Goal: Information Seeking & Learning: Learn about a topic

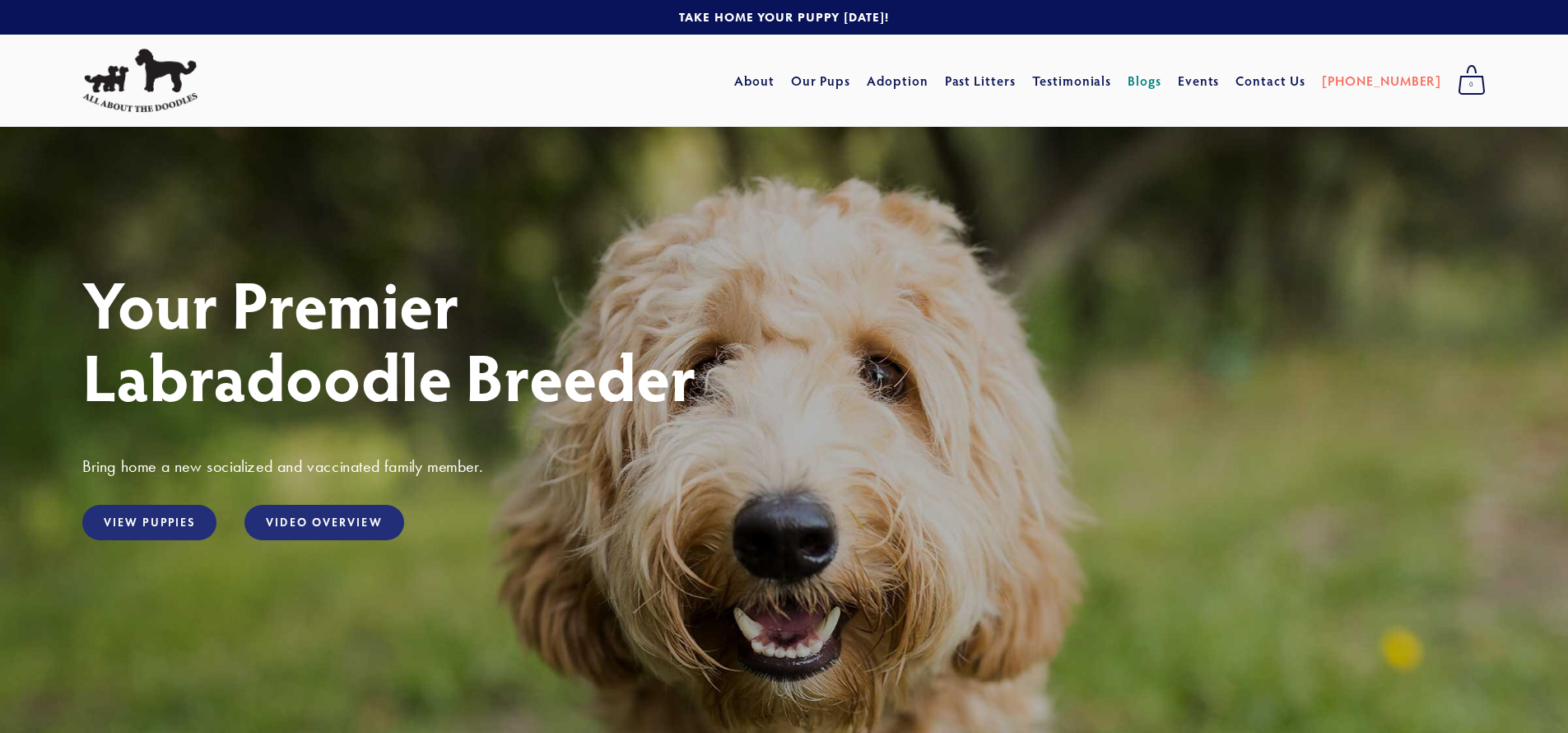
click at [1162, 76] on link "Blogs" at bounding box center [1144, 81] width 34 height 30
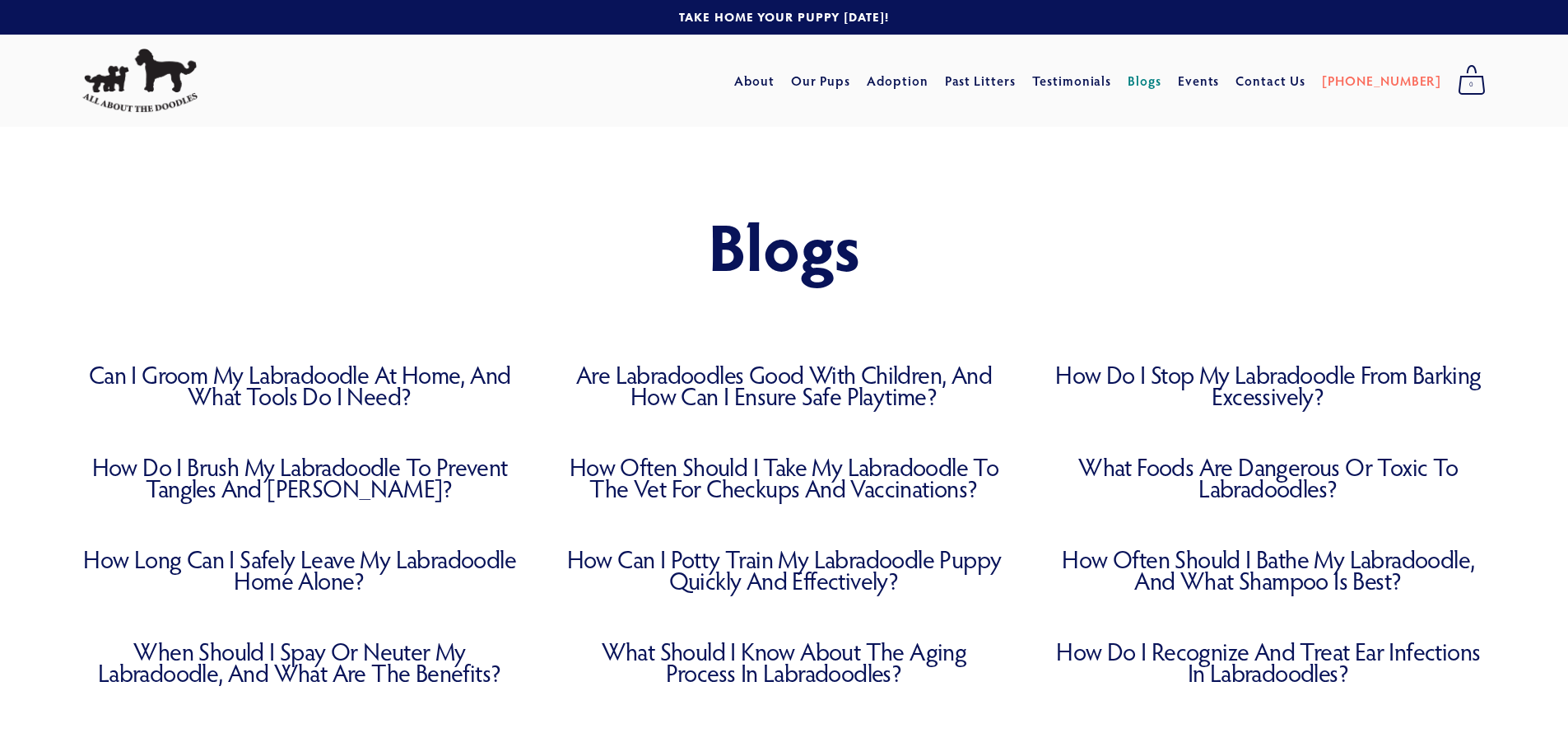
click at [343, 388] on link "Can I Groom My Labradoodle at Home, and What Tools Do I Need?" at bounding box center [300, 385] width 435 height 43
click at [708, 386] on link "Are Labradoodles Good with Children, and How Can I Ensure Safe Playtime?" at bounding box center [783, 385] width 435 height 43
click at [350, 357] on div "Blogs" at bounding box center [784, 245] width 1568 height 237
click at [351, 373] on link "Can I Groom My Labradoodle at Home, and What Tools Do I Need?" at bounding box center [300, 385] width 435 height 43
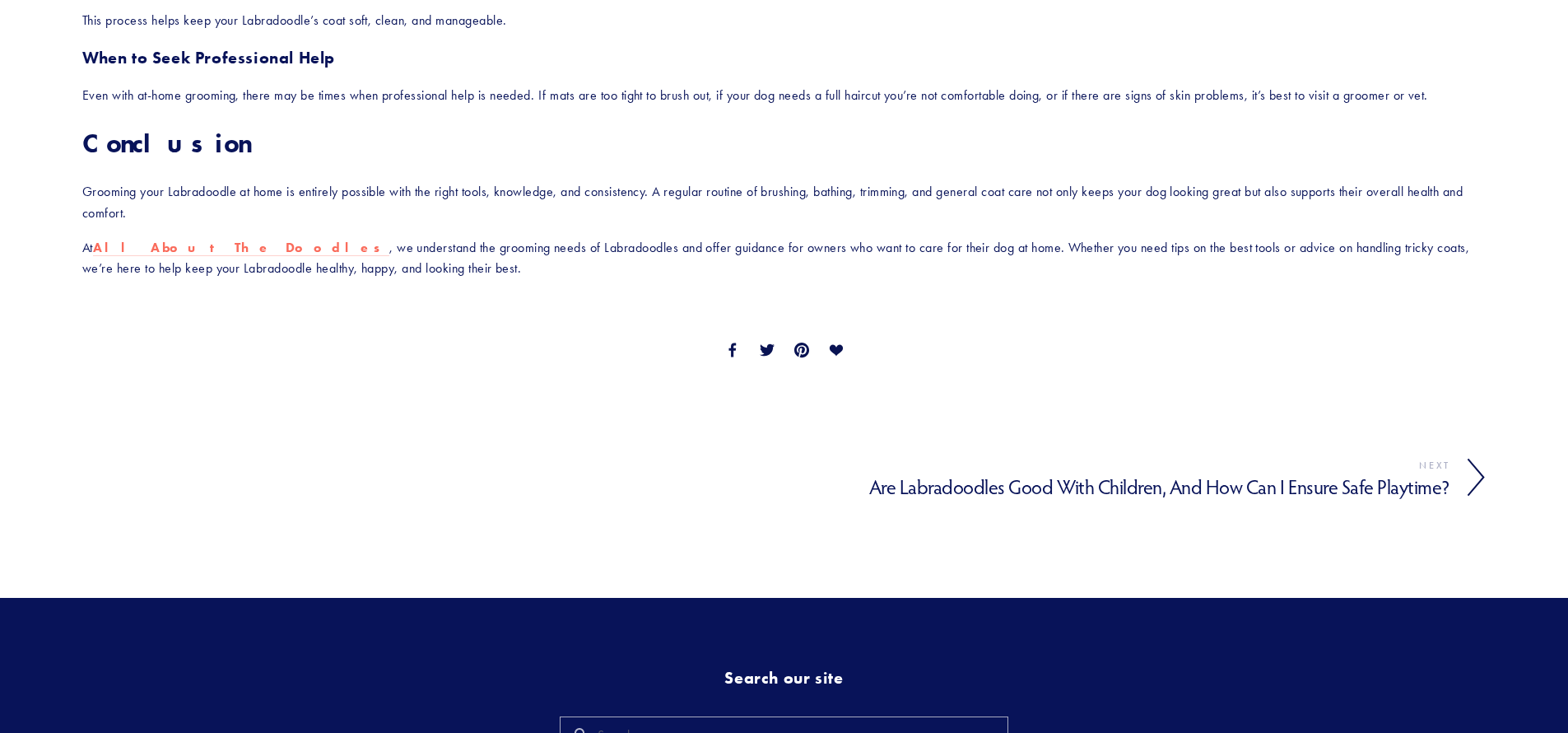
scroll to position [1289, 0]
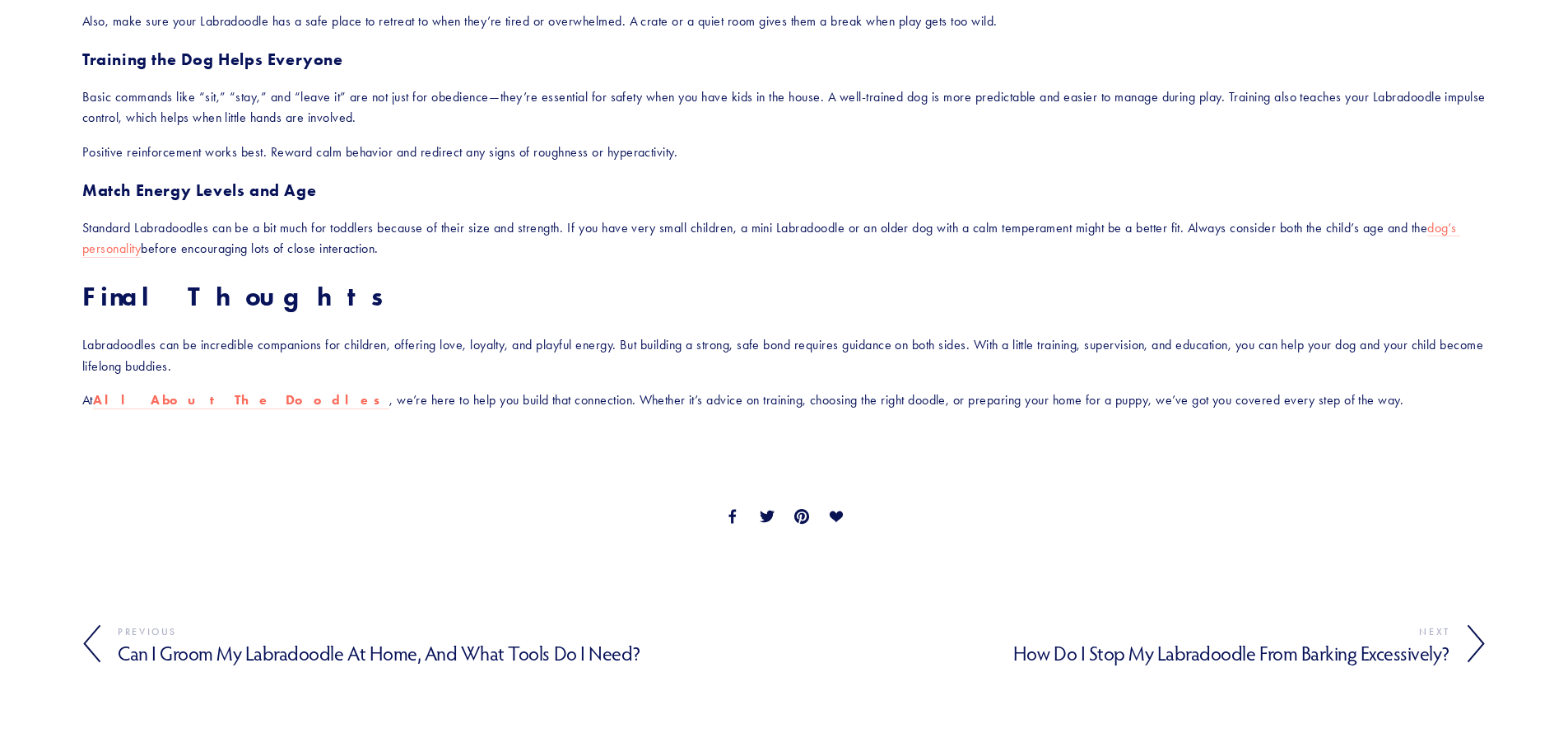
scroll to position [1671, 0]
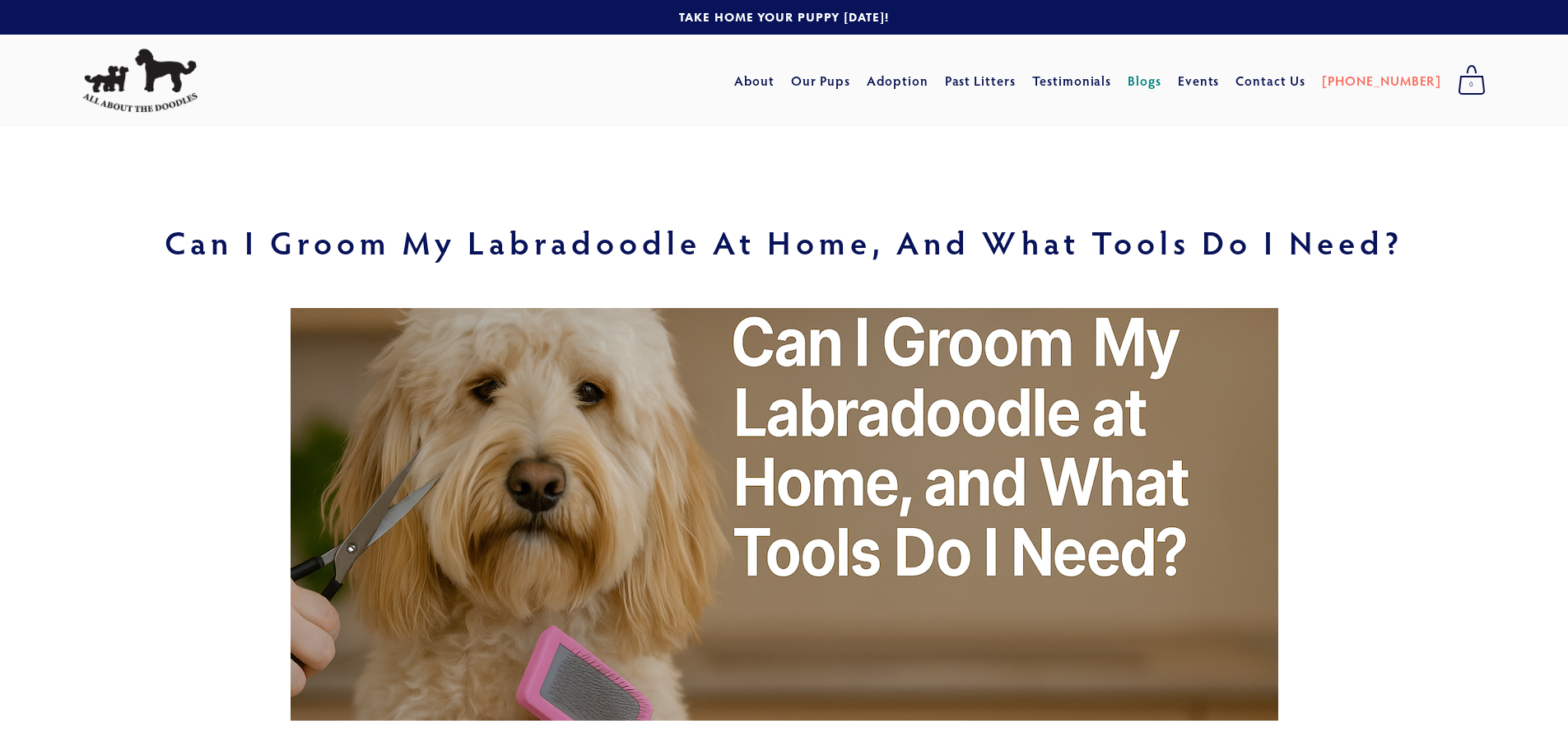
click at [1162, 81] on link "Blogs" at bounding box center [1144, 81] width 34 height 30
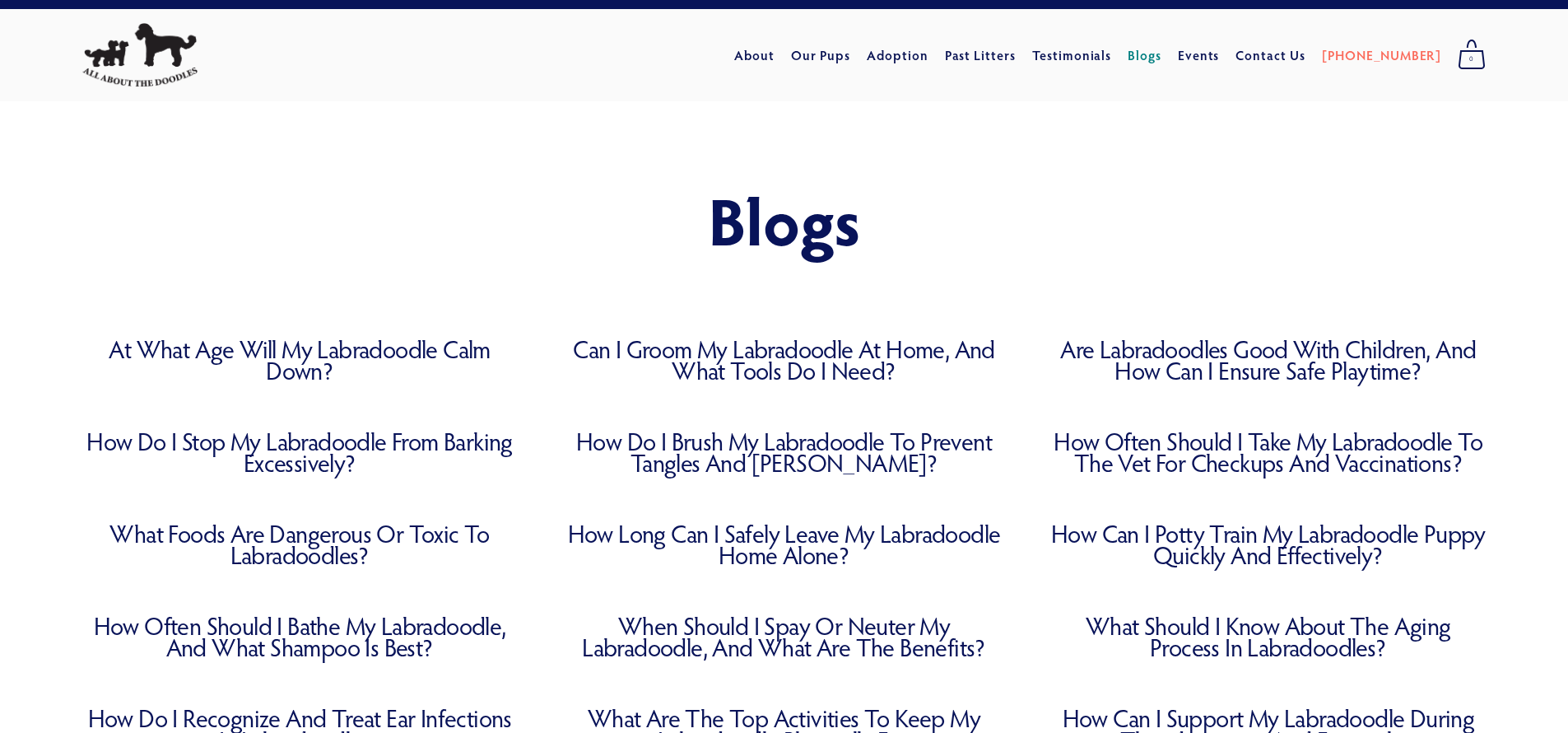
scroll to position [42, 0]
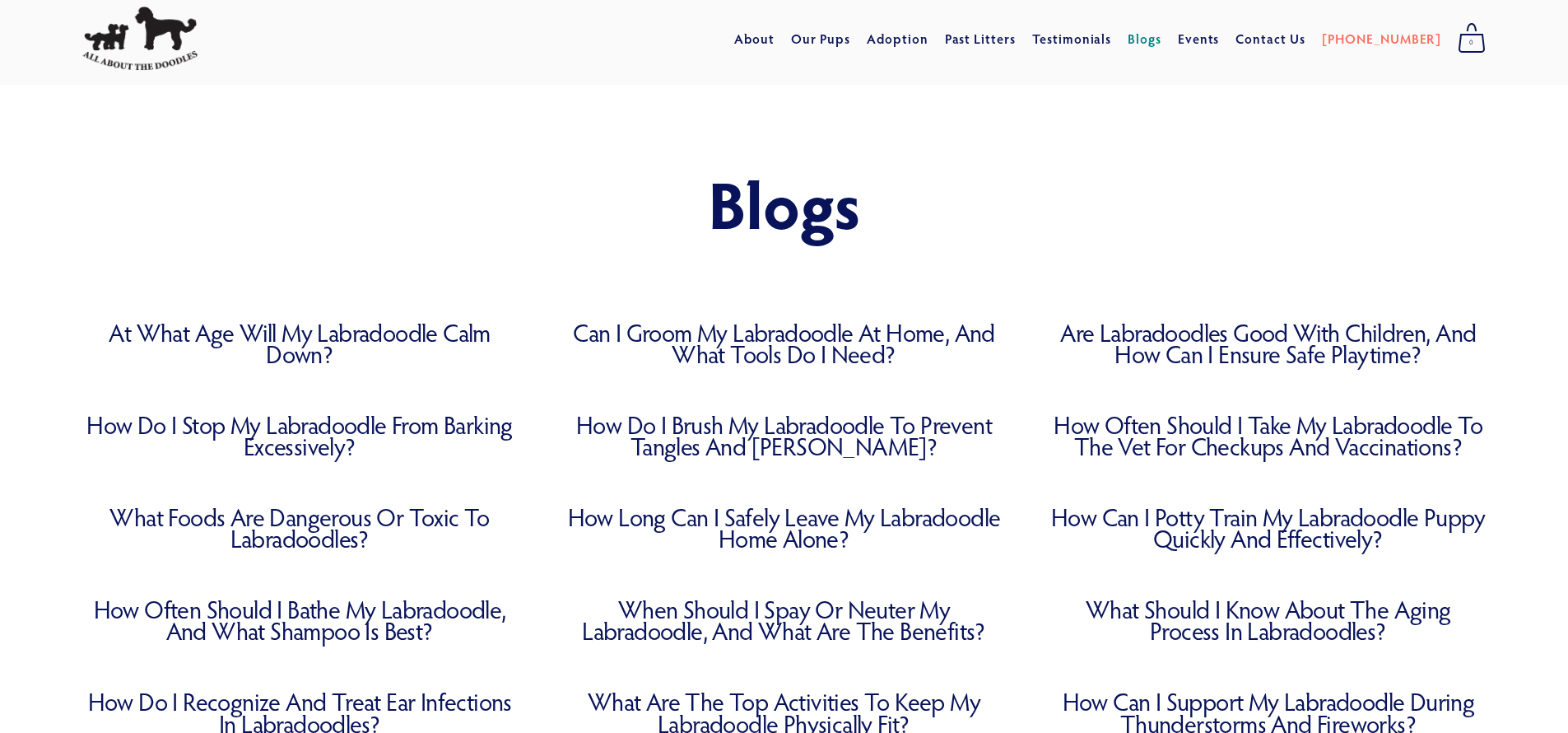
click at [387, 326] on link "At What Age Will My Labradoodle Calm Down?" at bounding box center [300, 343] width 435 height 43
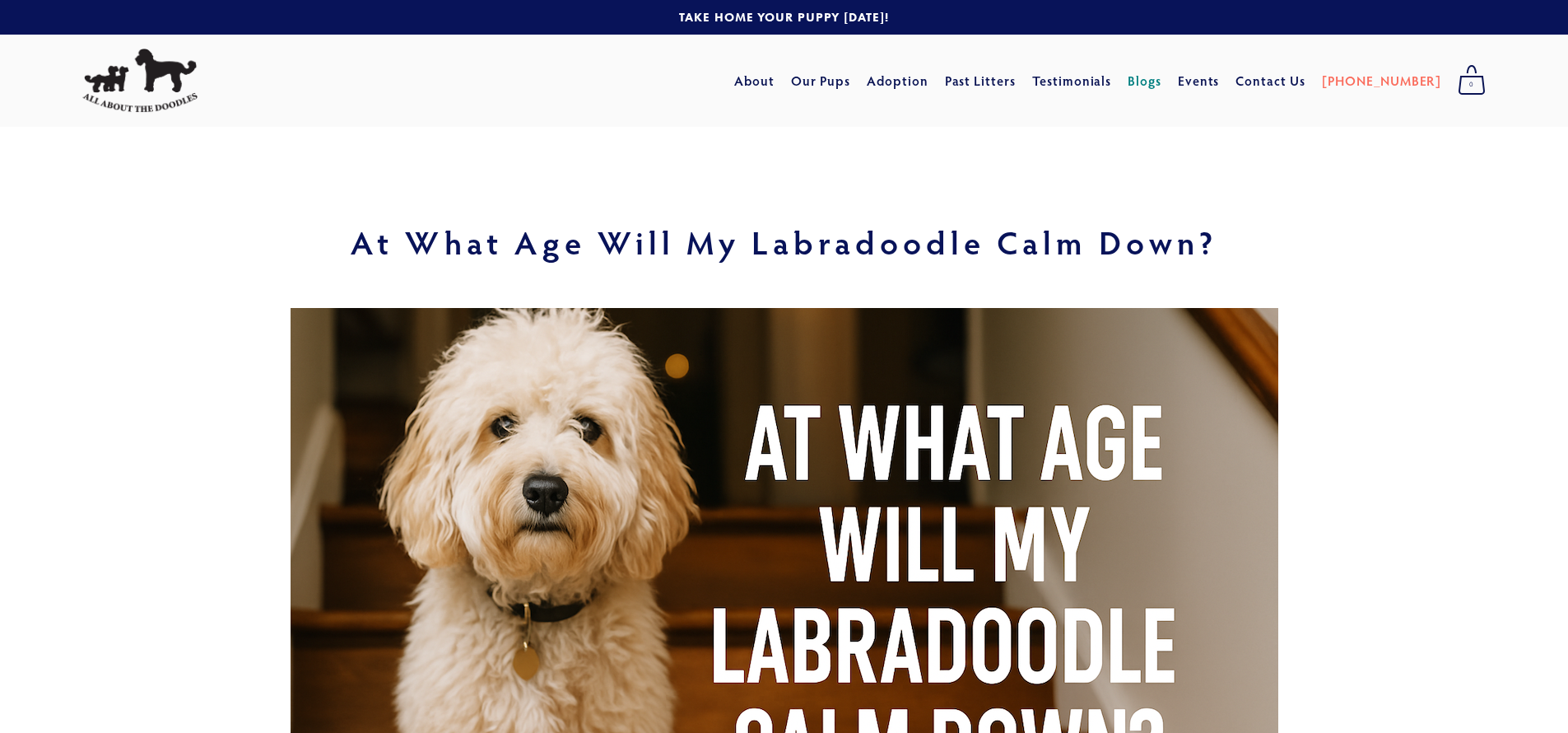
click at [1162, 73] on link "Blogs" at bounding box center [1144, 81] width 34 height 30
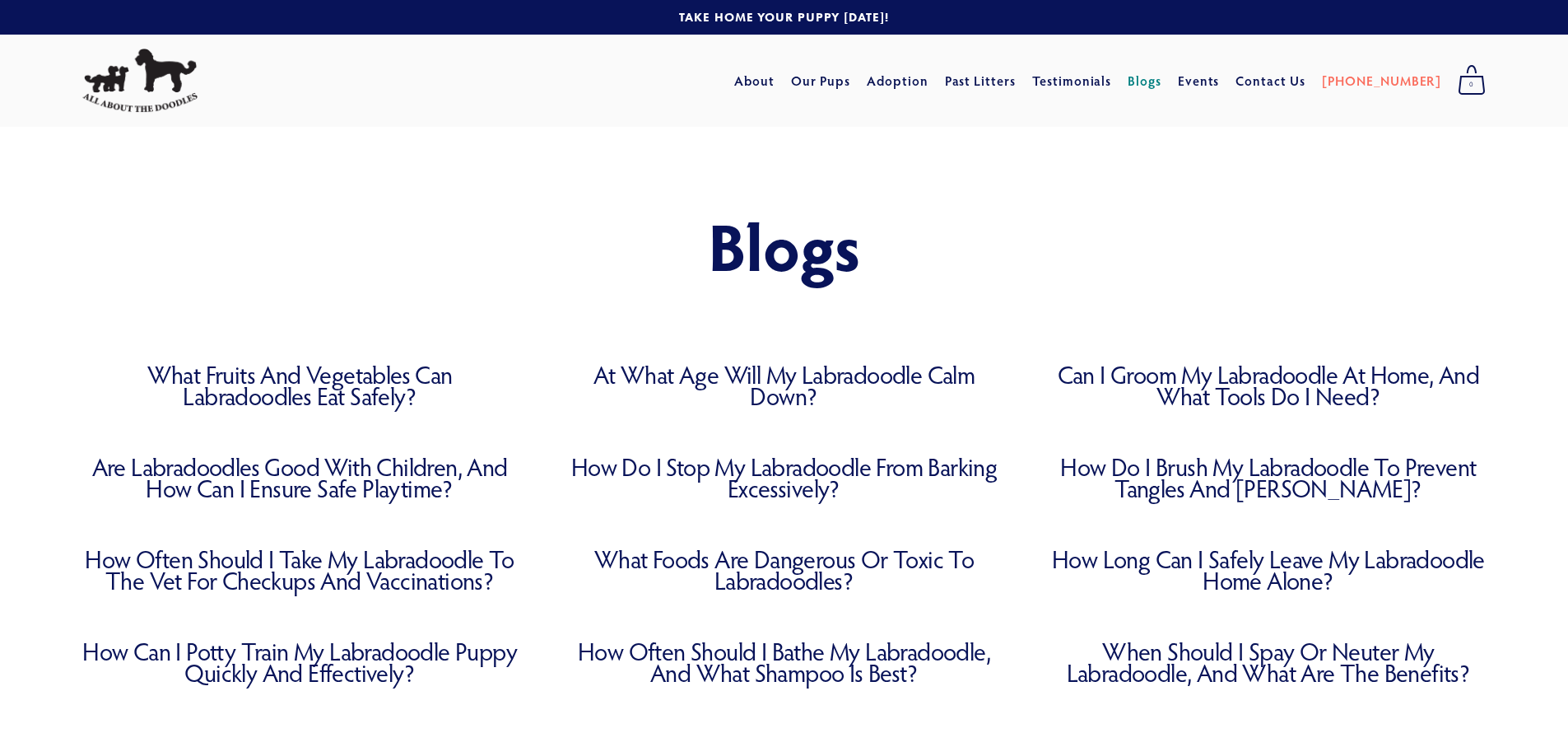
click at [267, 383] on link "What Fruits and Vegetables Can Labradoodles Eat Safely?" at bounding box center [300, 385] width 435 height 43
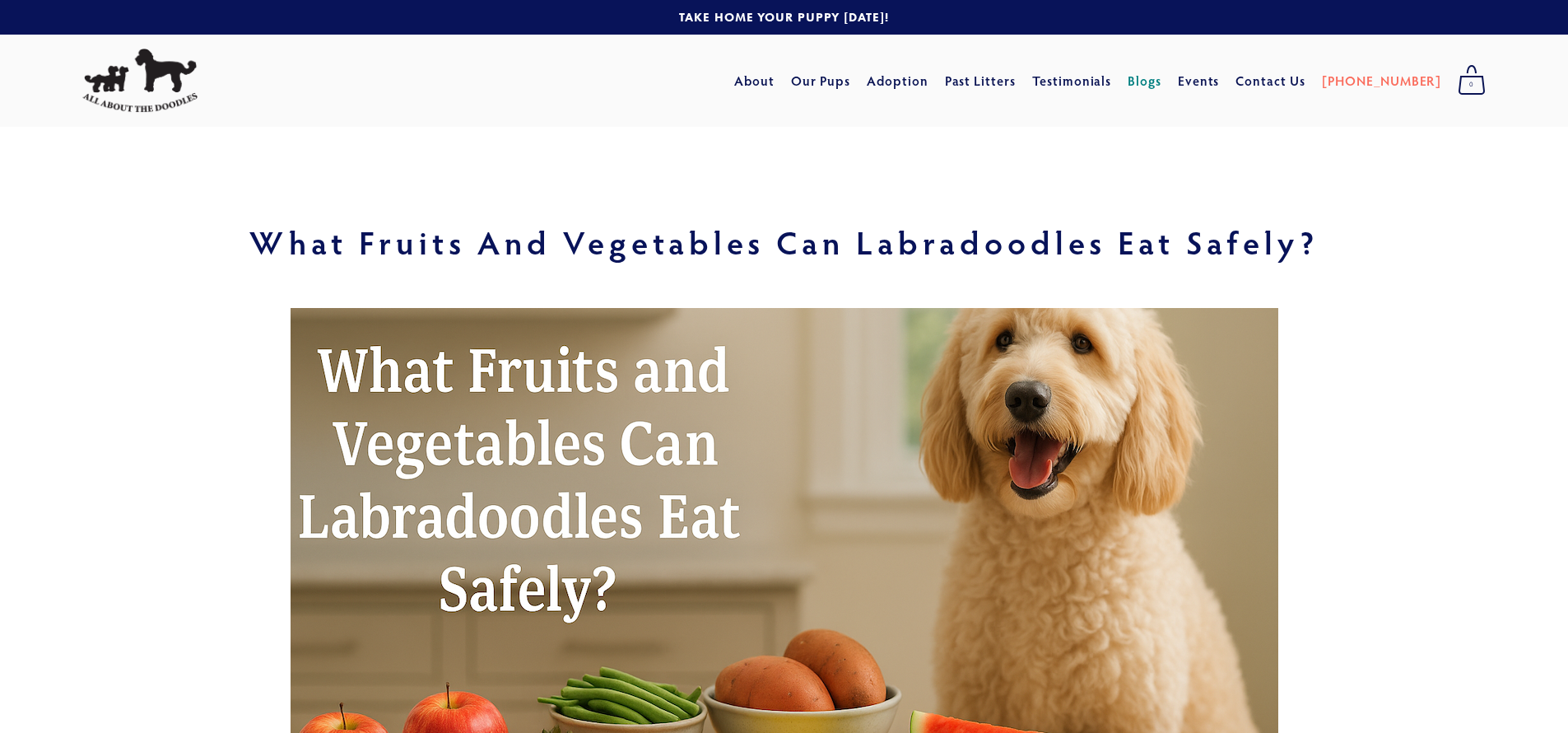
click at [1162, 86] on link "Blogs" at bounding box center [1144, 81] width 34 height 30
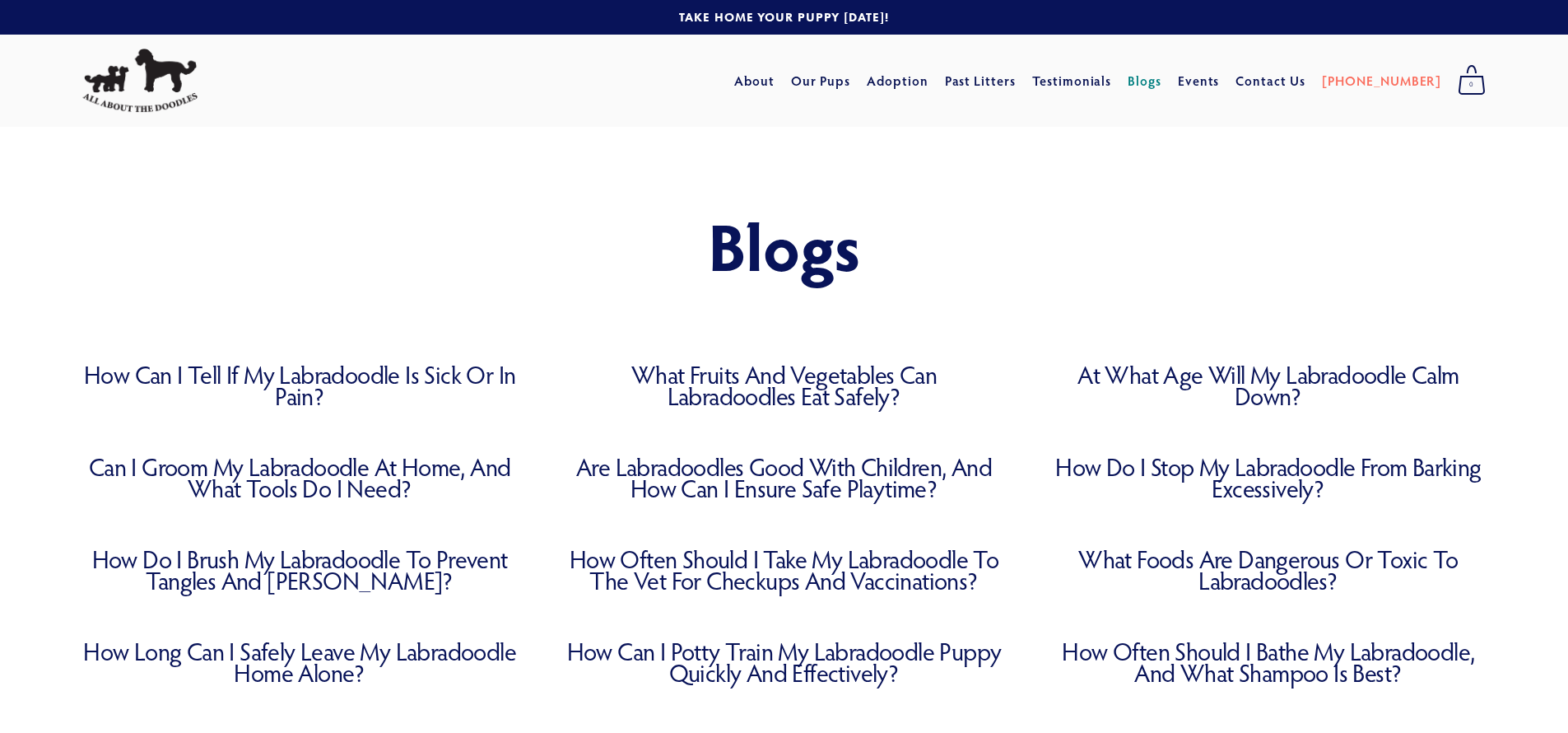
click at [394, 379] on link "How Can I Tell If My Labradoodle Is Sick or in Pain?" at bounding box center [300, 385] width 435 height 43
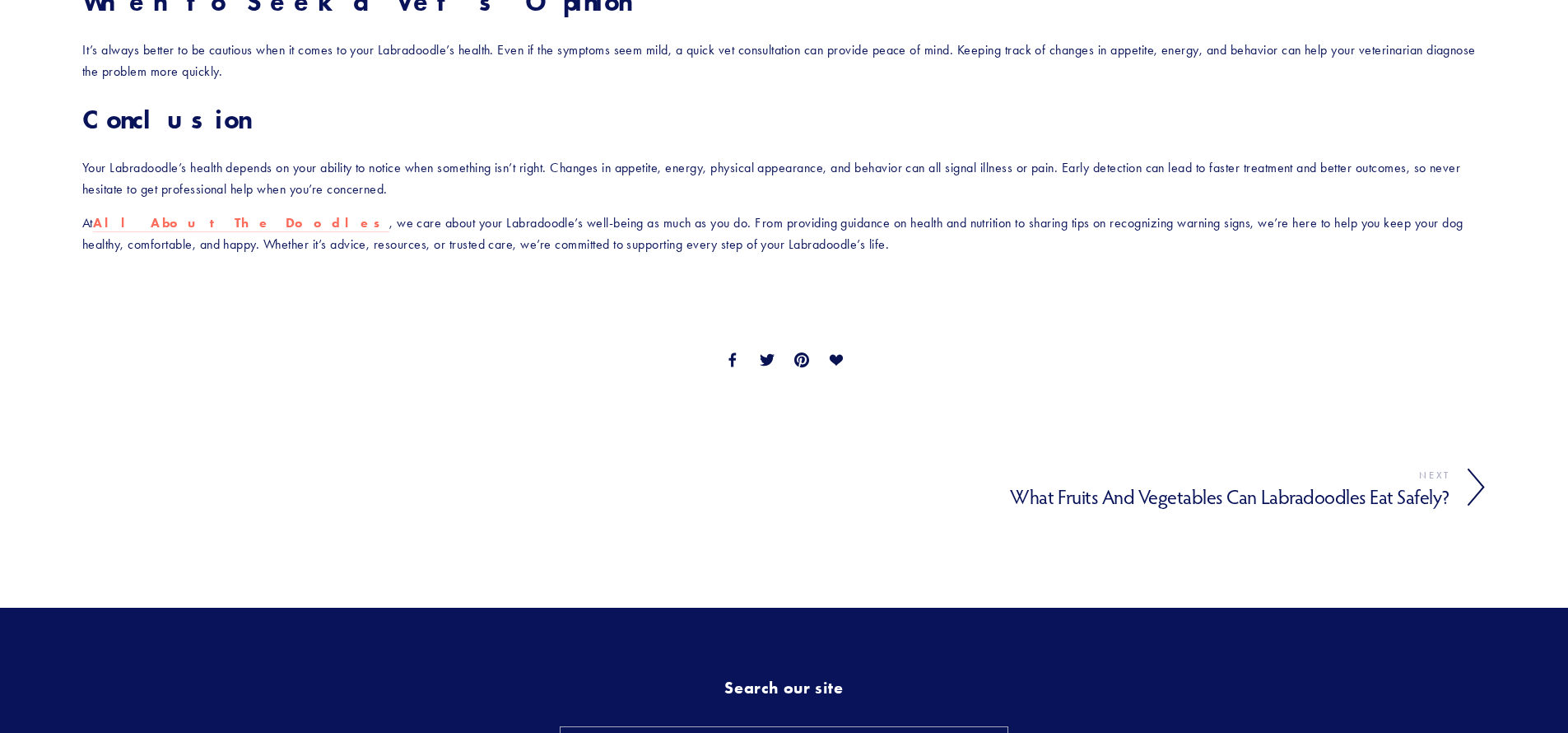
scroll to position [3022, 0]
